Goal: Information Seeking & Learning: Learn about a topic

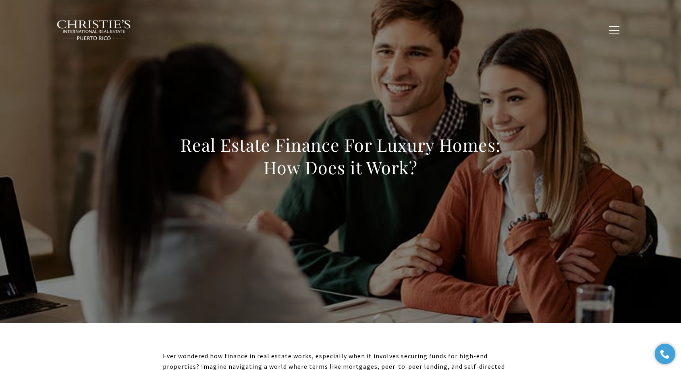
scroll to position [330, 0]
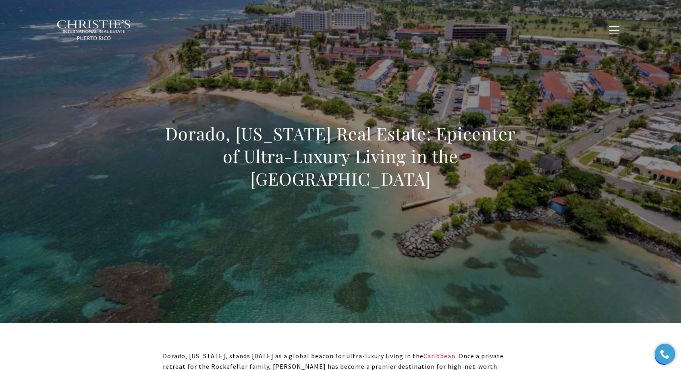
click at [342, 131] on div "Dorado, Puerto Rico Real Estate: Epicenter of Ultra-Luxury Living in the Caribb…" at bounding box center [340, 161] width 565 height 242
